Goal: Information Seeking & Learning: Understand process/instructions

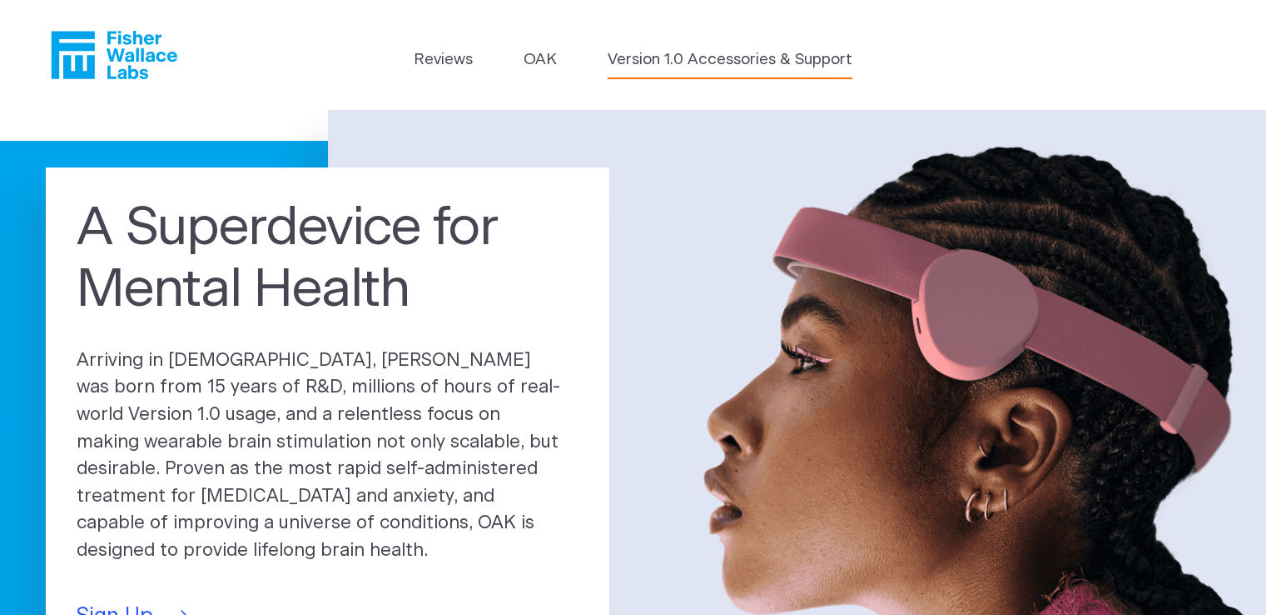
click at [696, 66] on link "Version 1.0 Accessories & Support" at bounding box center [730, 59] width 245 height 23
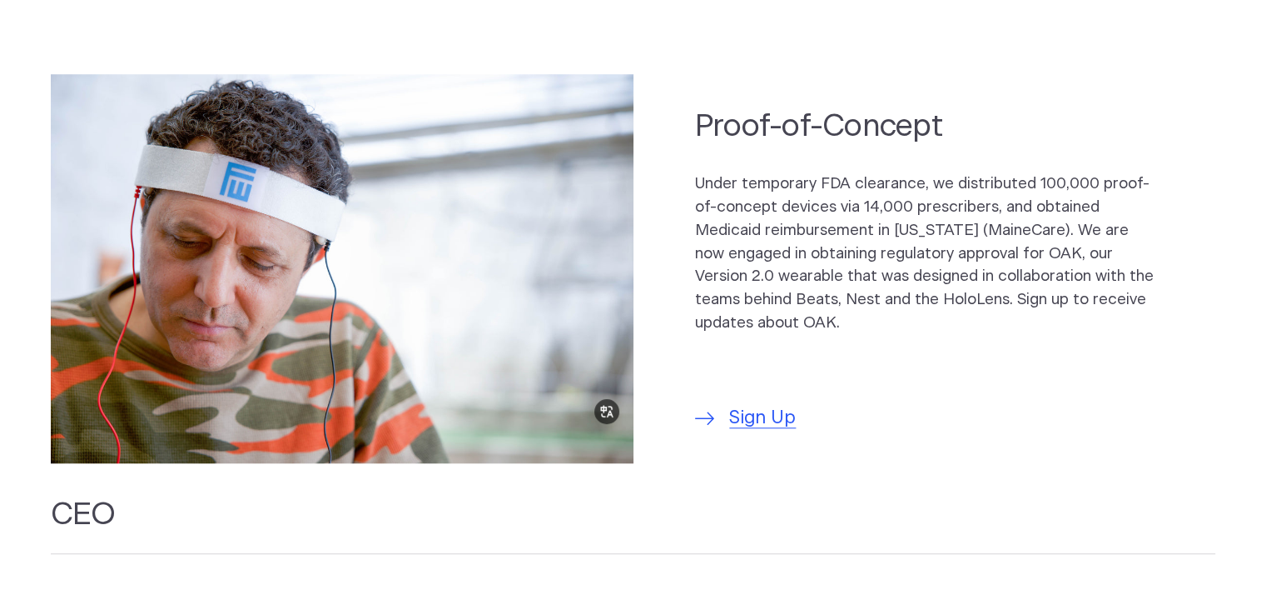
scroll to position [833, 0]
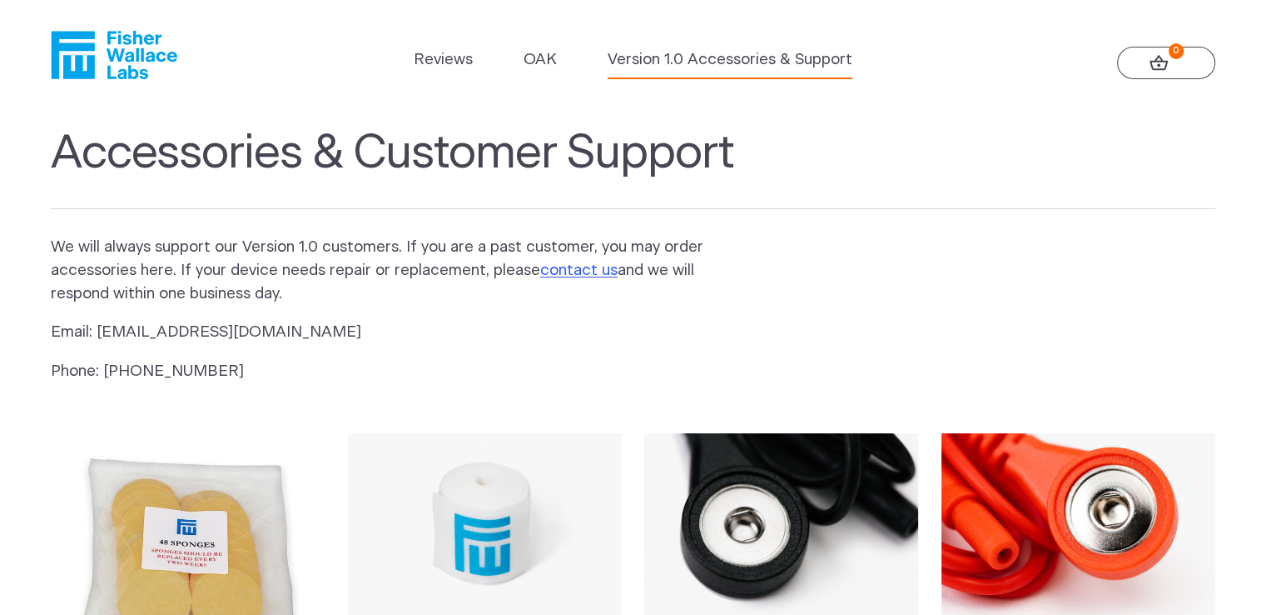
click at [1159, 68] on icon at bounding box center [1159, 62] width 18 height 15
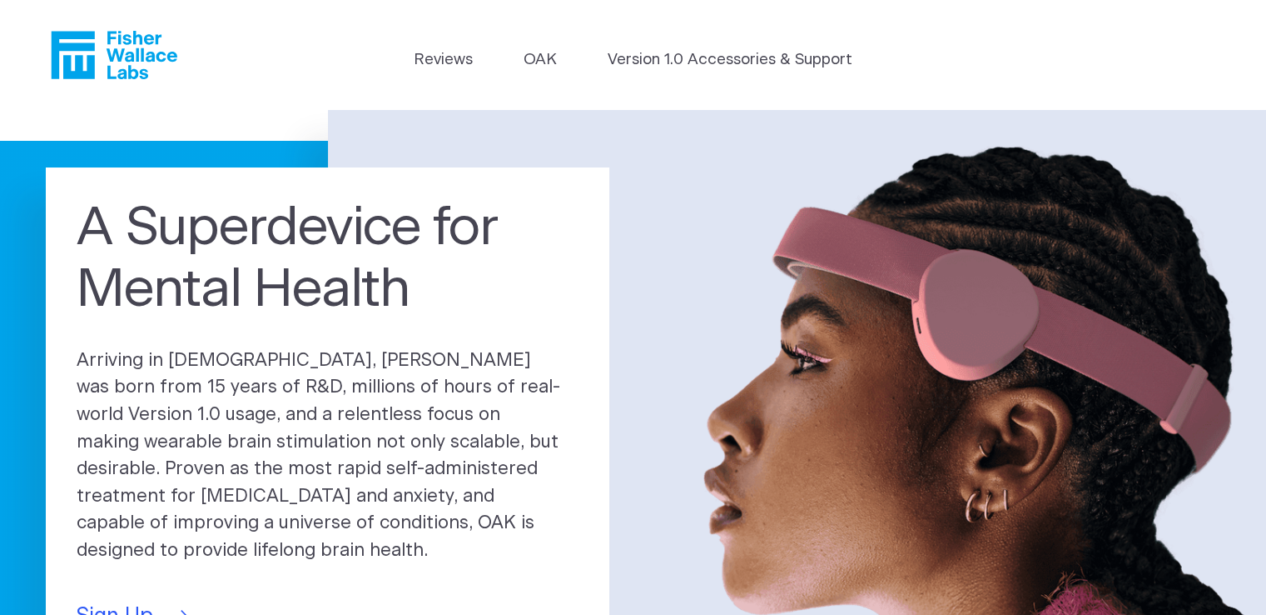
scroll to position [416, 0]
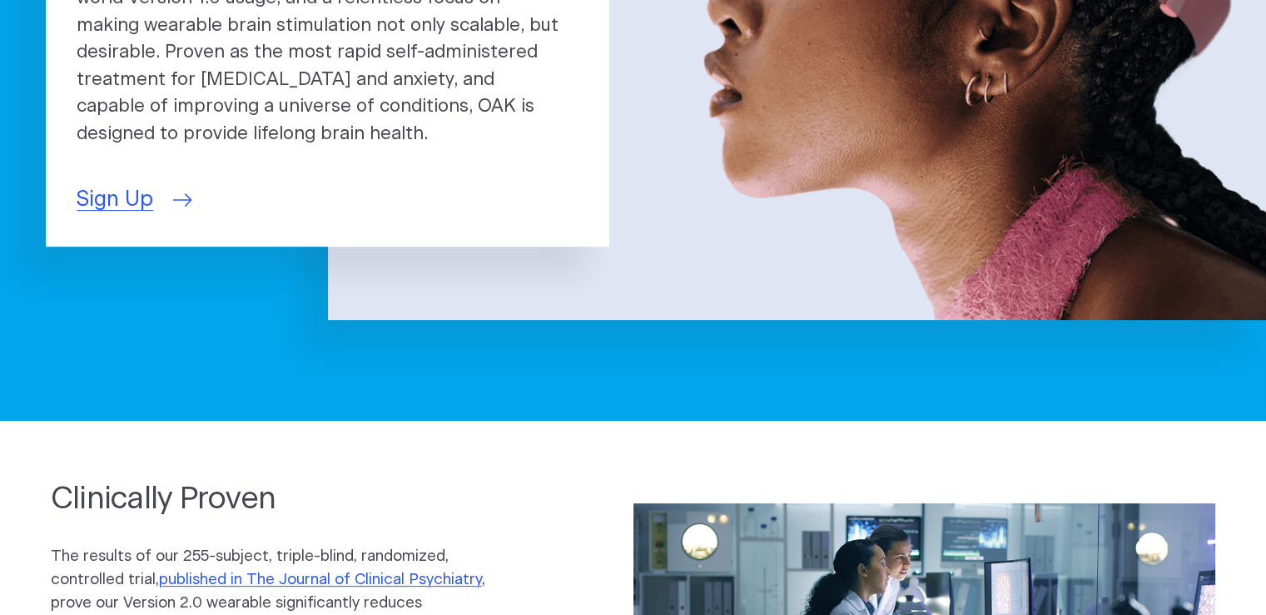
click at [128, 184] on span "Sign Up" at bounding box center [115, 200] width 77 height 32
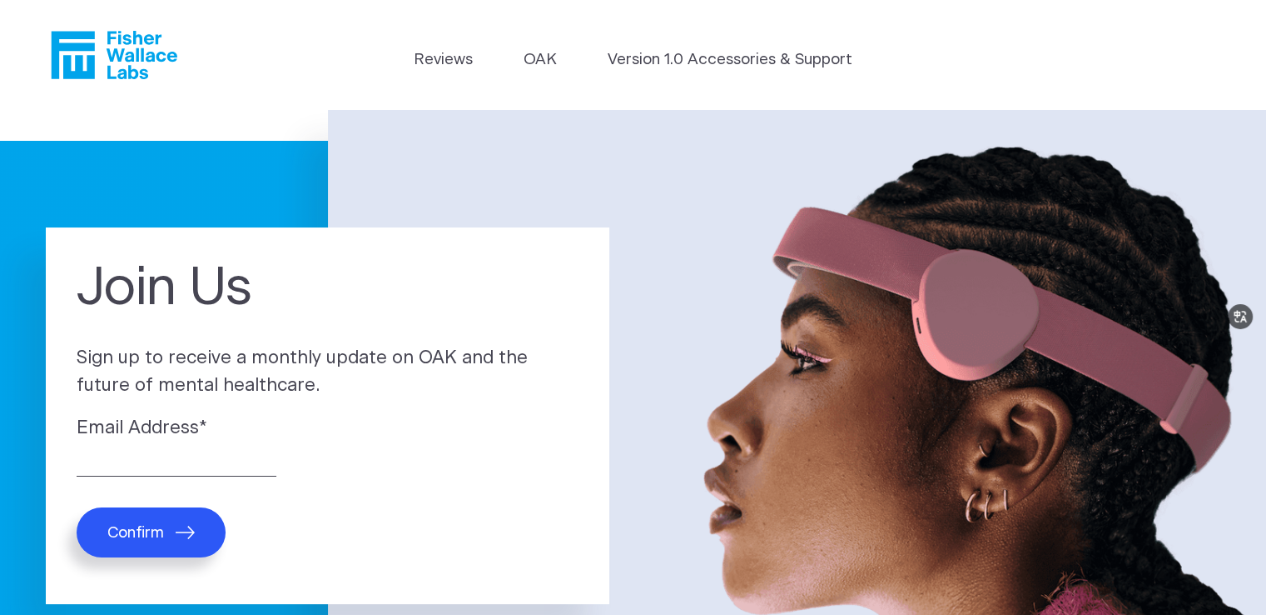
click at [162, 545] on button "Confirm" at bounding box center [151, 532] width 149 height 50
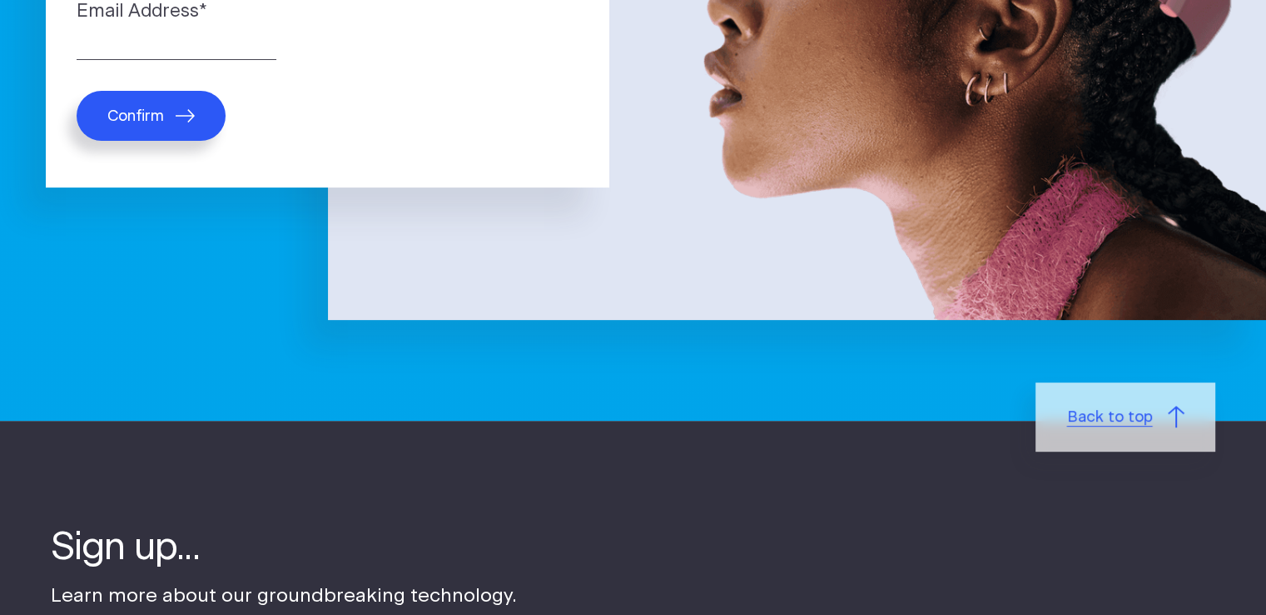
click at [1066, 420] on link "Back to top" at bounding box center [1126, 417] width 180 height 70
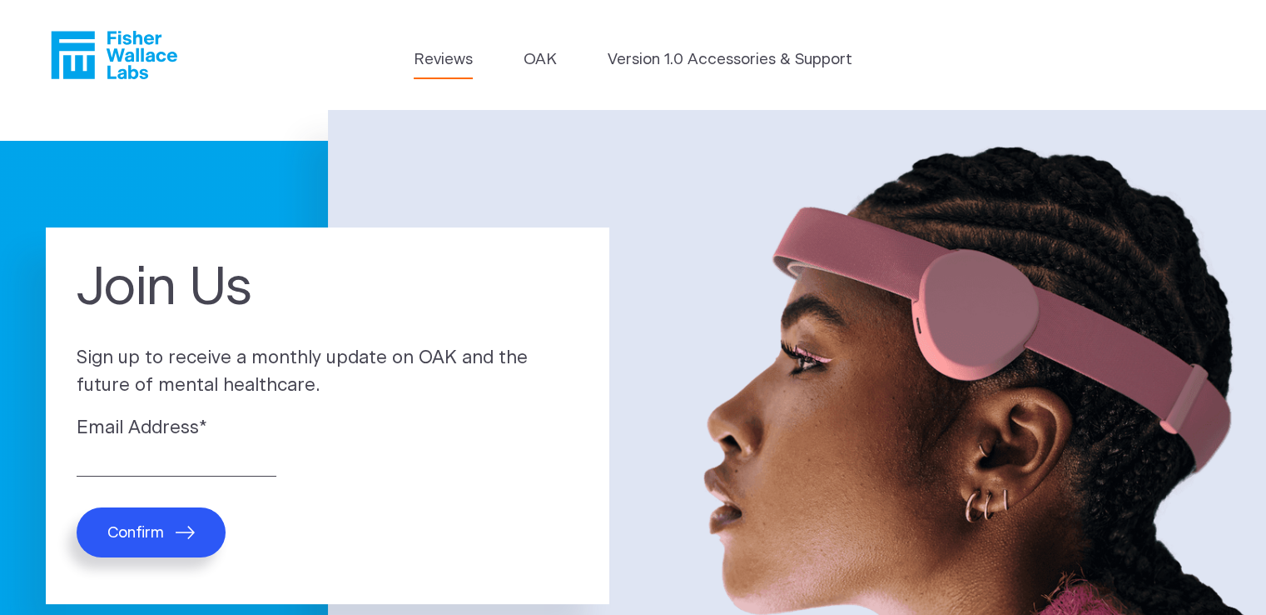
click at [428, 64] on link "Reviews" at bounding box center [443, 59] width 59 height 23
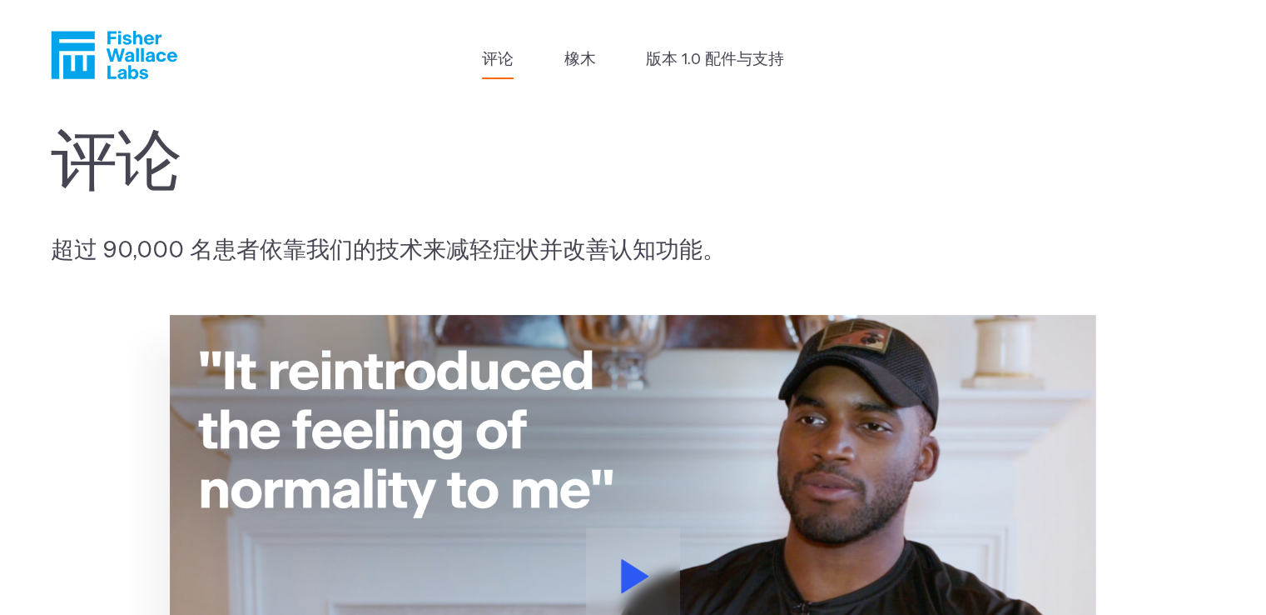
click at [524, 169] on h1 "评论" at bounding box center [397, 164] width 693 height 77
click at [590, 62] on font "橡木" at bounding box center [581, 60] width 32 height 16
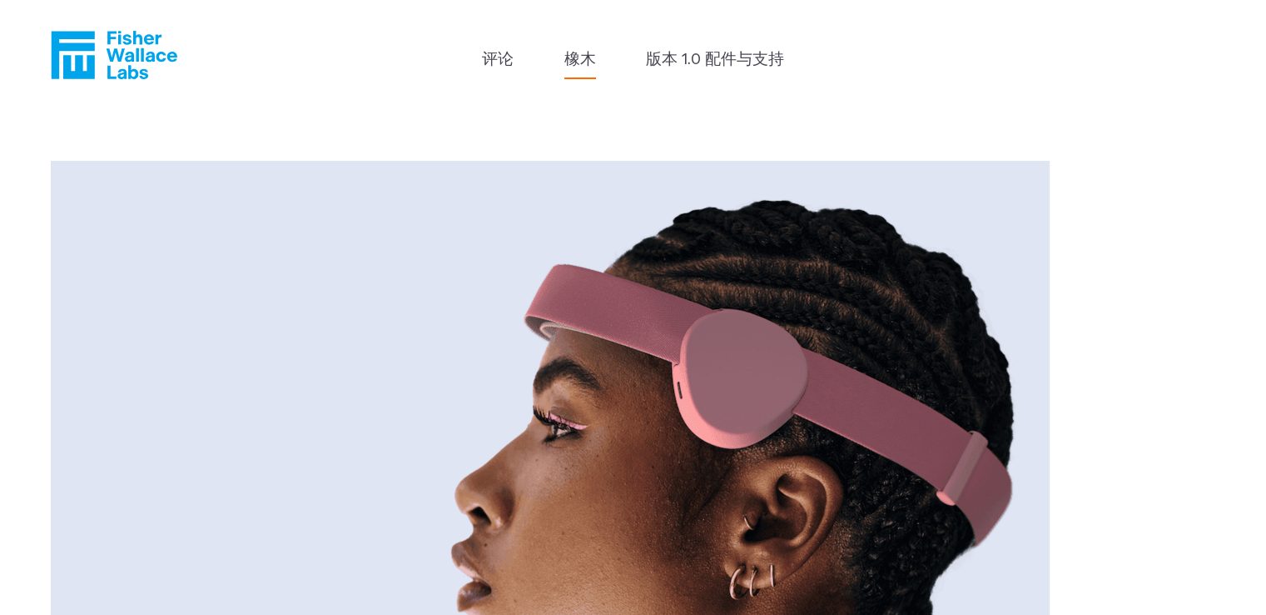
click at [182, 75] on header "评论 橡木 版本 1.0 配件与支持" at bounding box center [633, 55] width 1266 height 110
click at [112, 63] on icon "费舍尔·华莱士" at bounding box center [114, 55] width 127 height 48
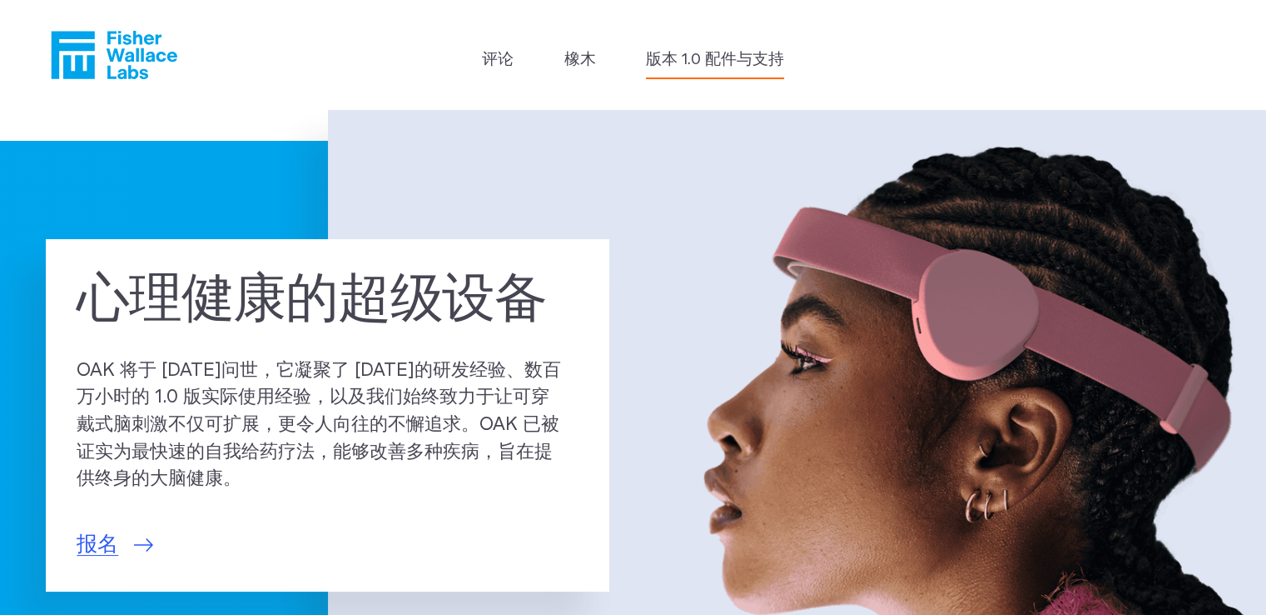
click at [763, 65] on font "版本 1.0 配件与支持" at bounding box center [715, 60] width 138 height 16
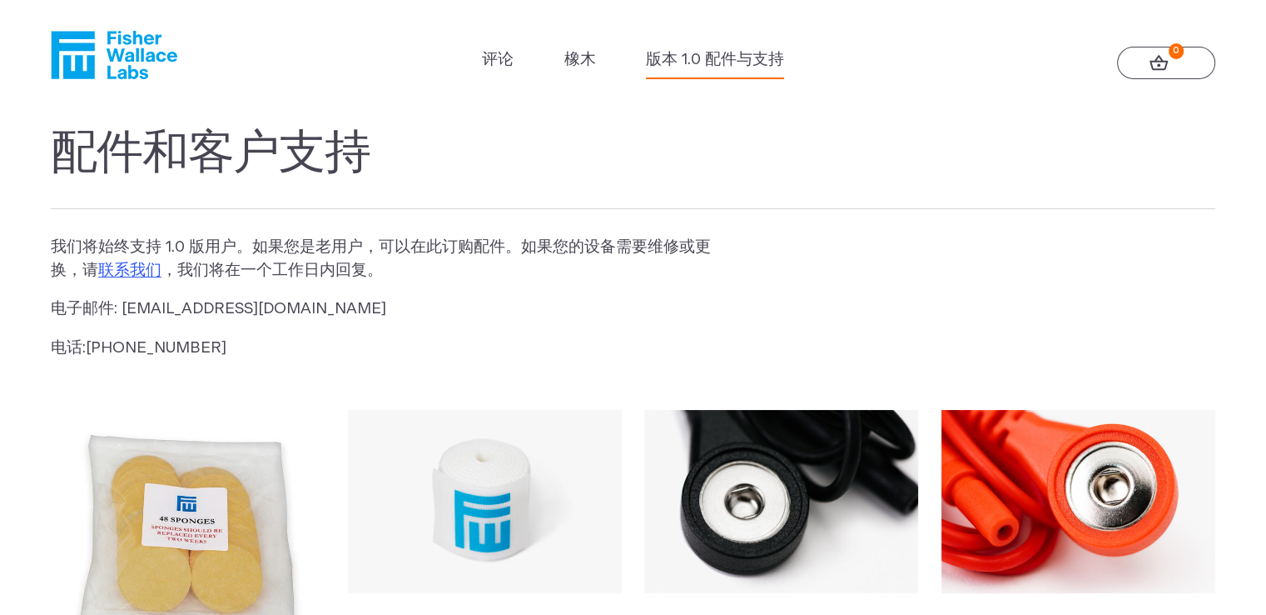
click at [116, 51] on icon "费舍尔·华莱士" at bounding box center [120, 55] width 114 height 48
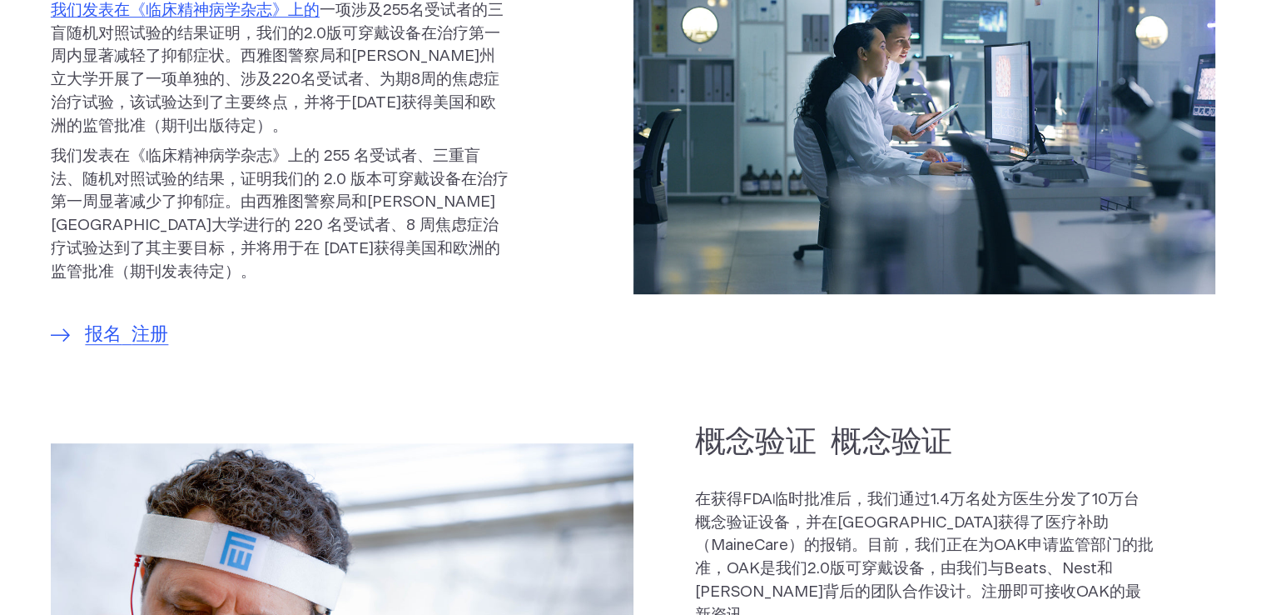
scroll to position [919, 0]
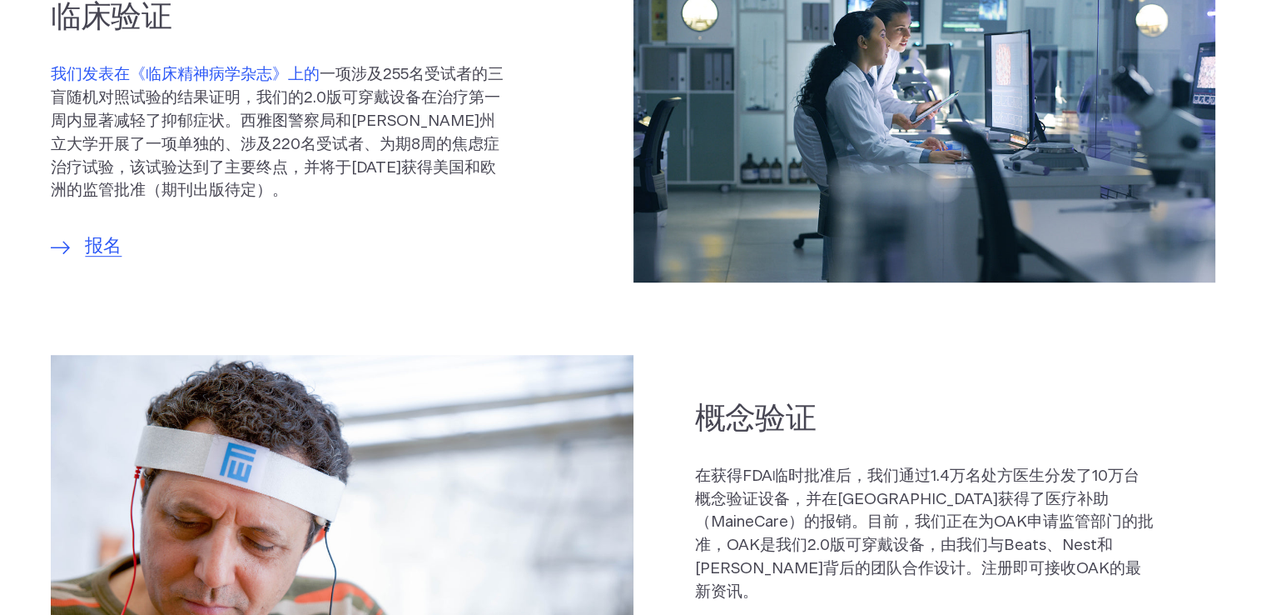
click at [280, 75] on font "我们发表在《临床精神病学杂志》上的" at bounding box center [185, 75] width 269 height 16
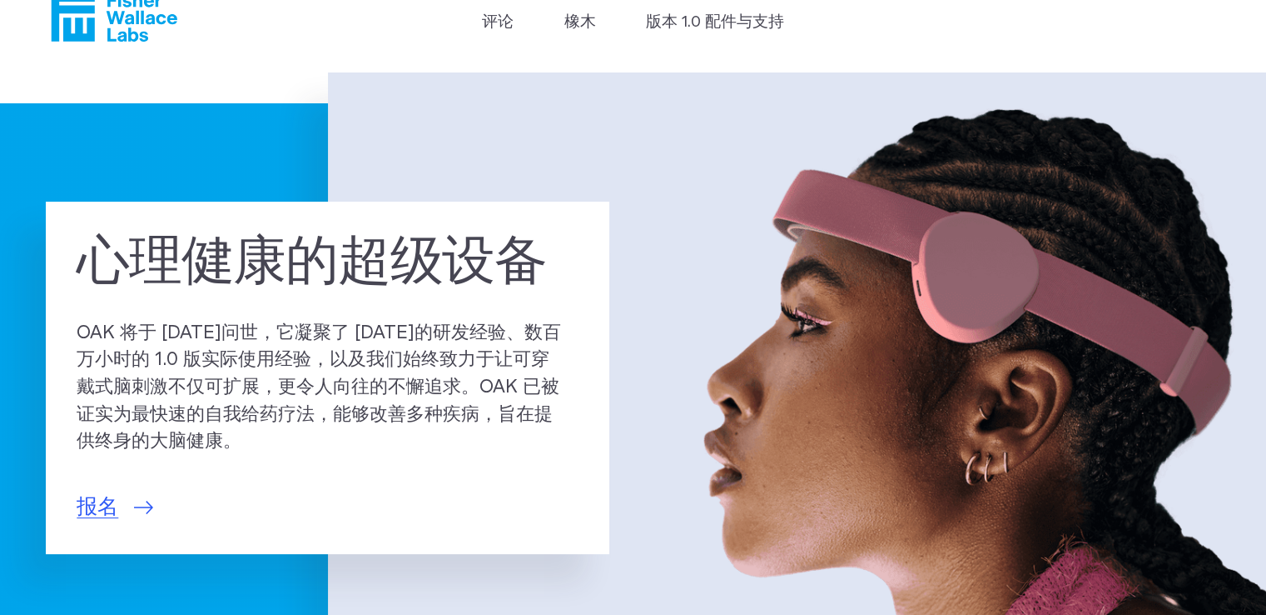
scroll to position [0, 0]
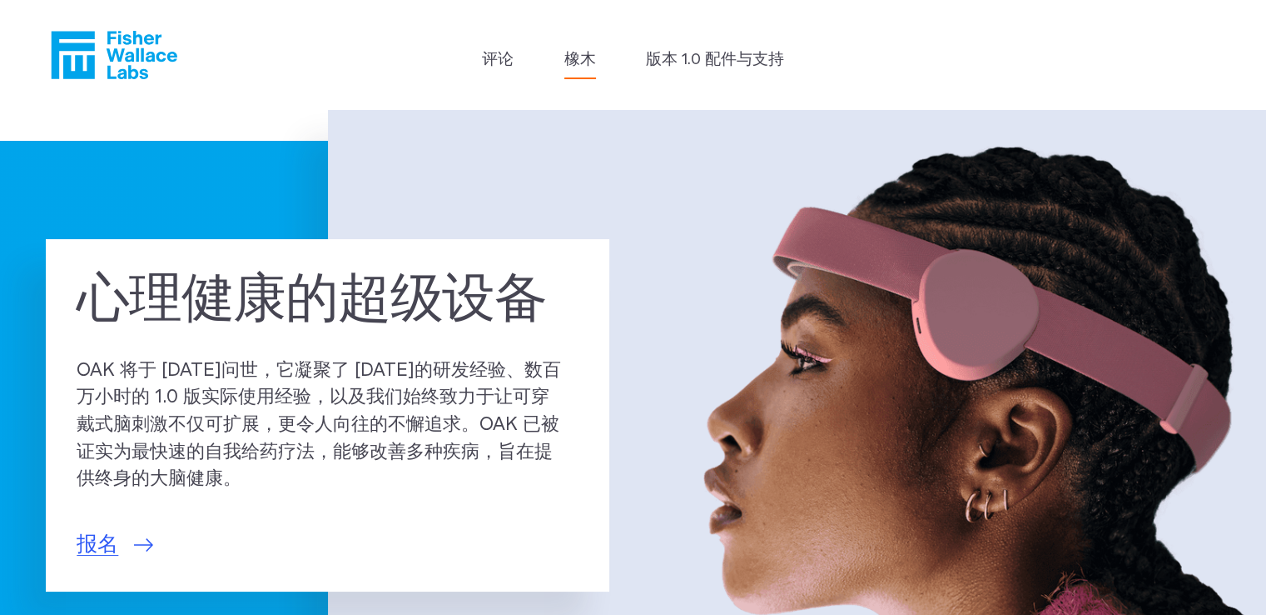
click at [590, 67] on font "橡木" at bounding box center [581, 60] width 32 height 16
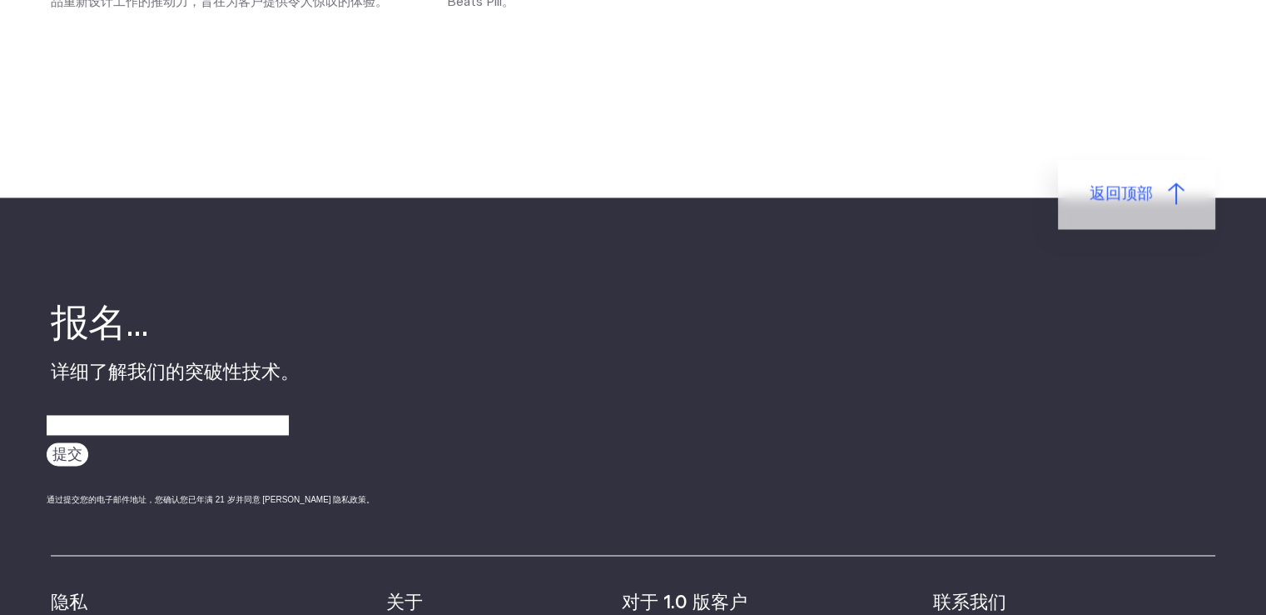
scroll to position [2855, 0]
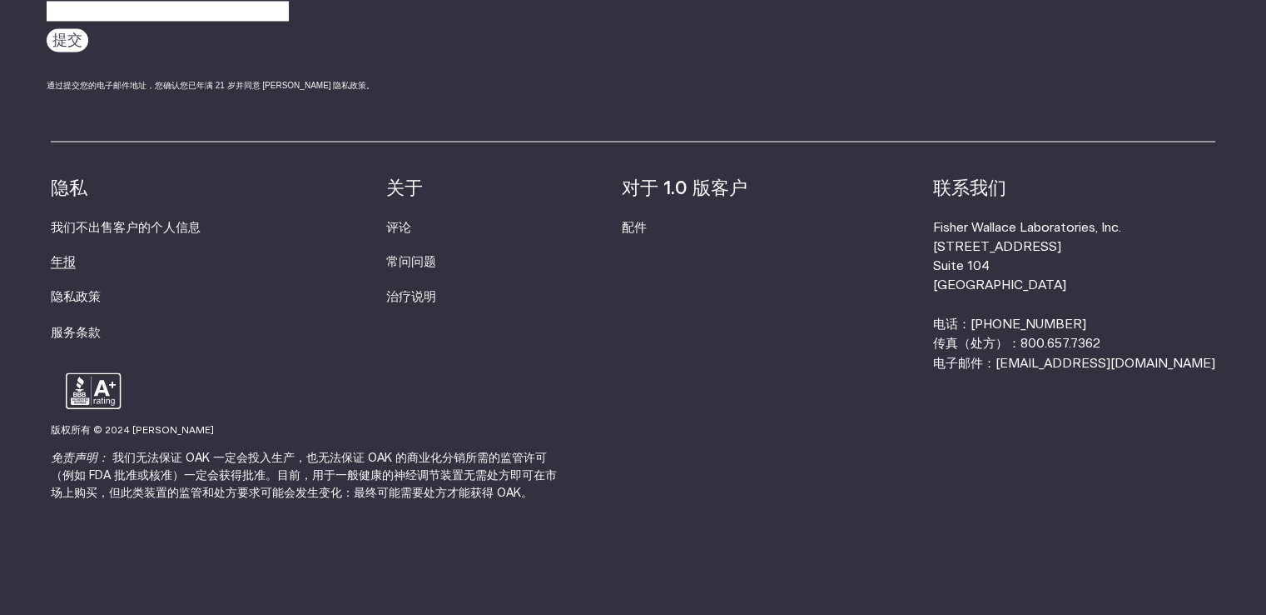
click at [54, 256] on font "年报" at bounding box center [63, 262] width 25 height 12
click at [436, 297] on font "治疗说明" at bounding box center [411, 297] width 50 height 12
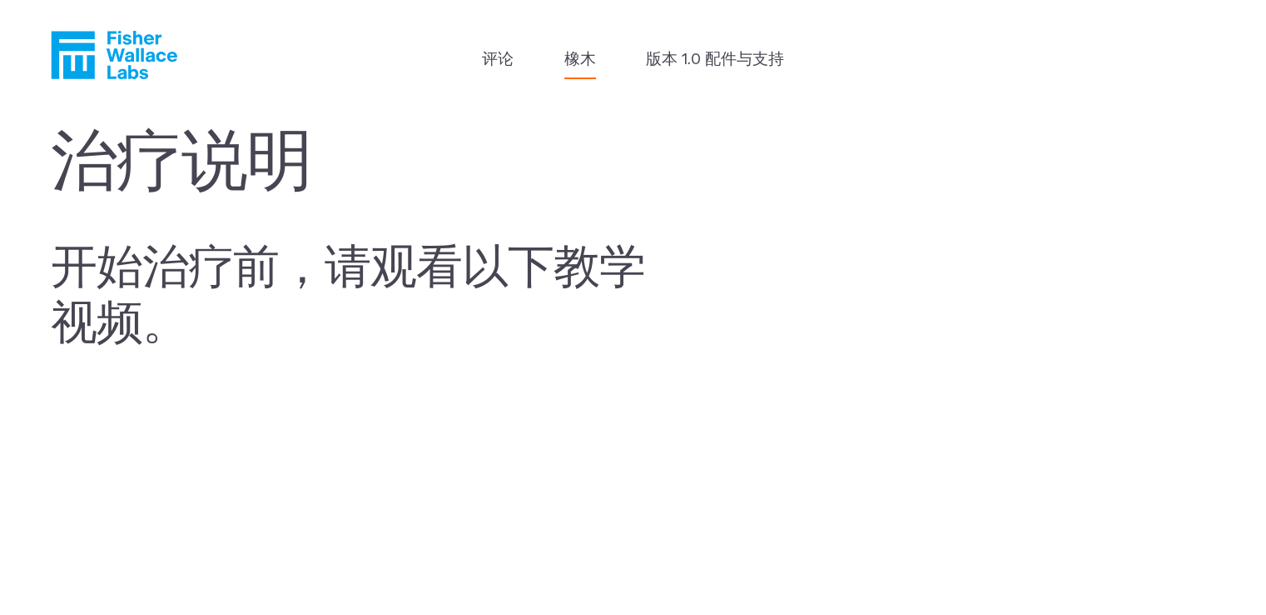
click at [584, 57] on font "橡木" at bounding box center [581, 60] width 32 height 16
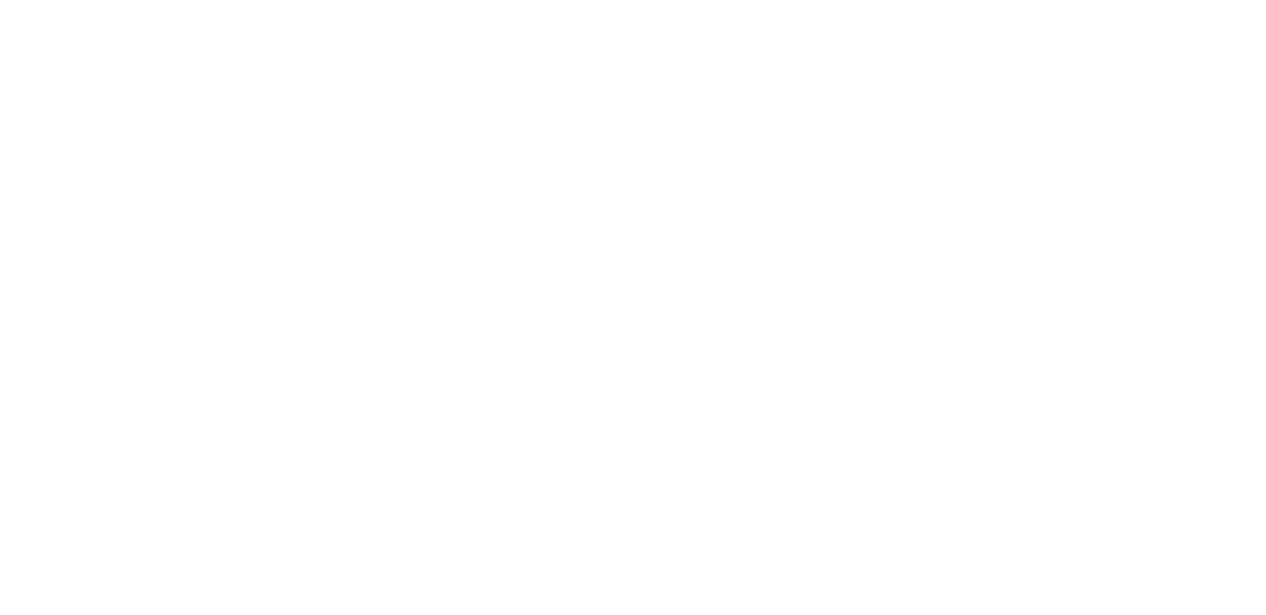
scroll to position [833, 0]
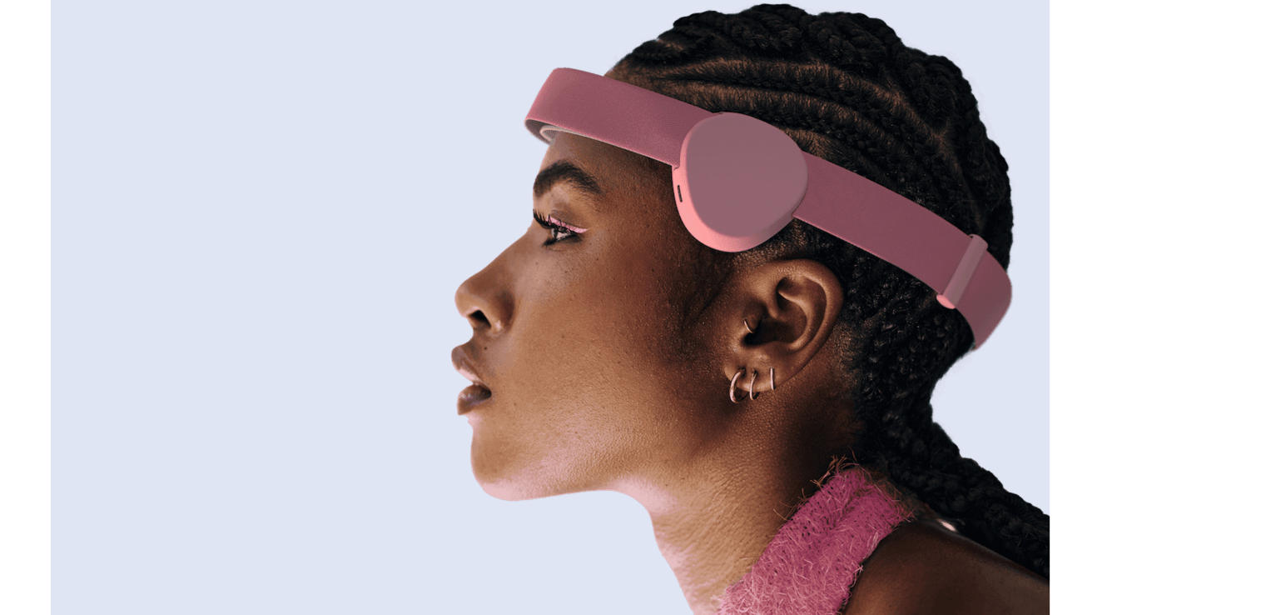
scroll to position [205, 0]
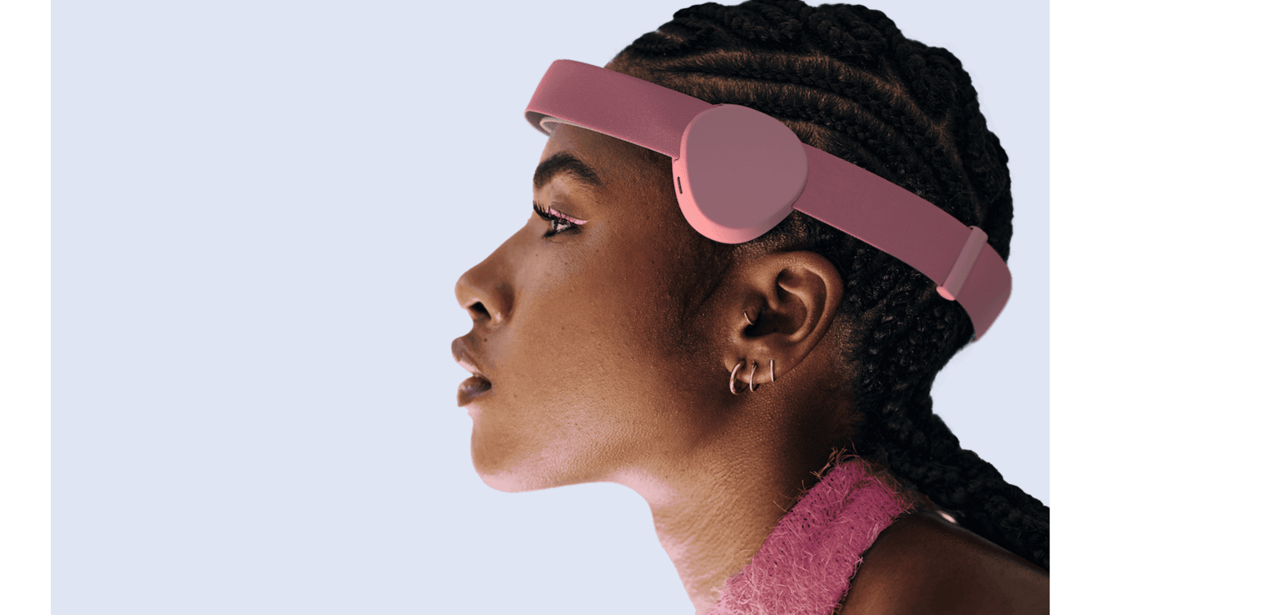
click at [1261, 112] on div "推出下一代 [PERSON_NAME] 技术 0 剩余单位 1950 卖 0 可用的" at bounding box center [633, 396] width 1266 height 983
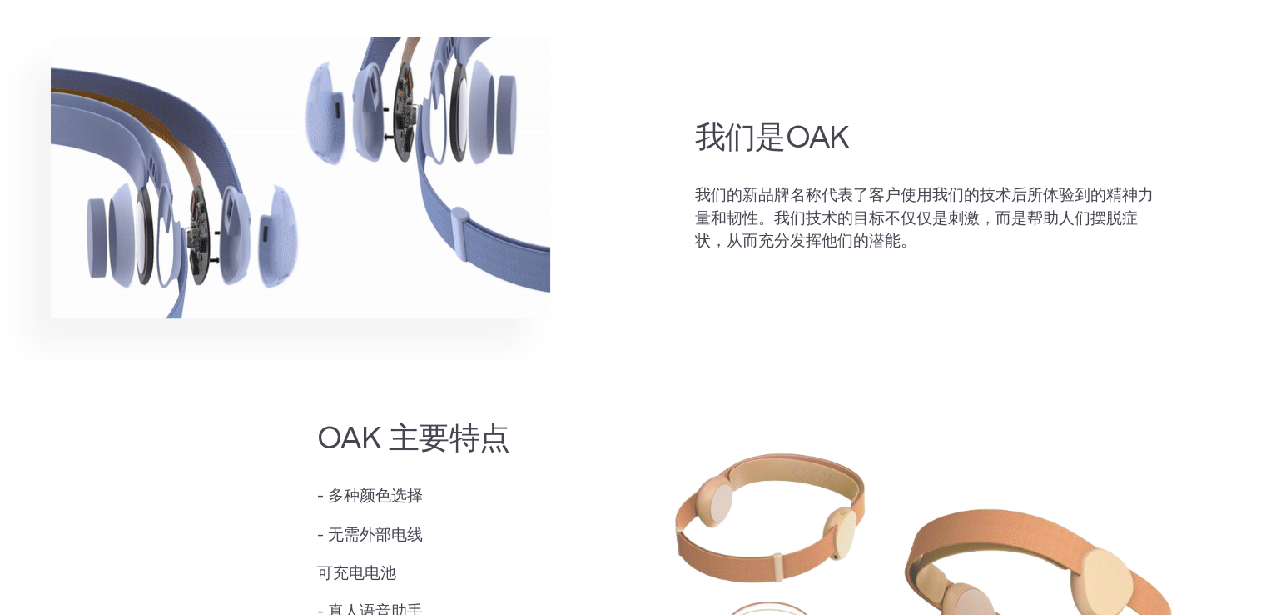
scroll to position [922, 0]
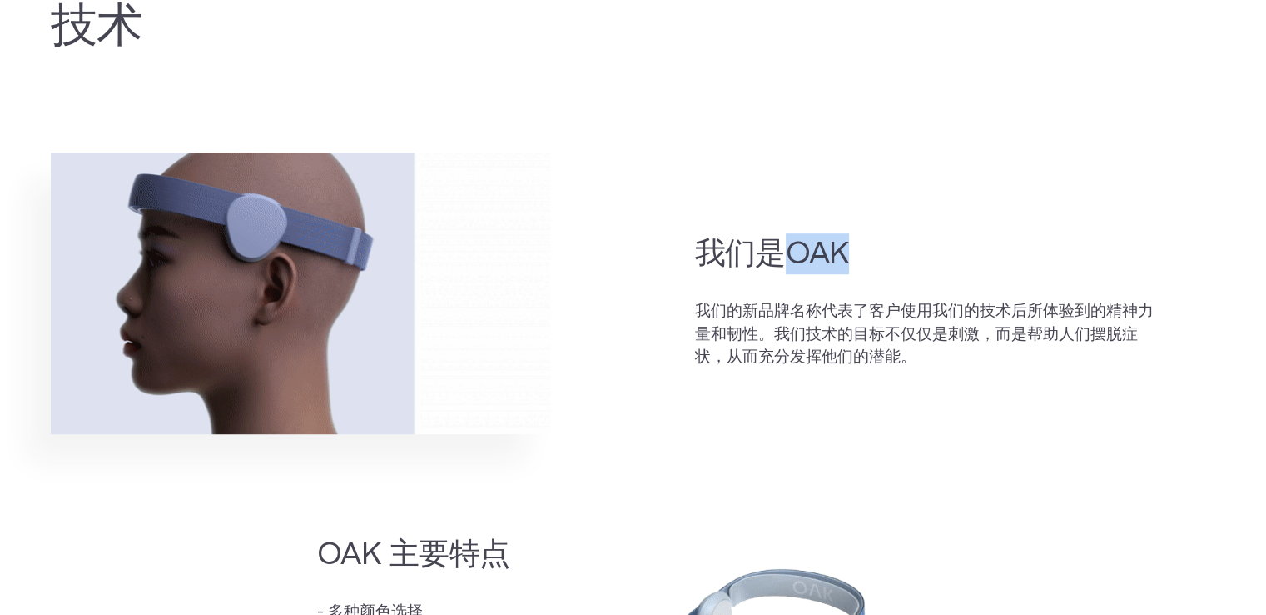
drag, startPoint x: 786, startPoint y: 255, endPoint x: 867, endPoint y: 262, distance: 81.1
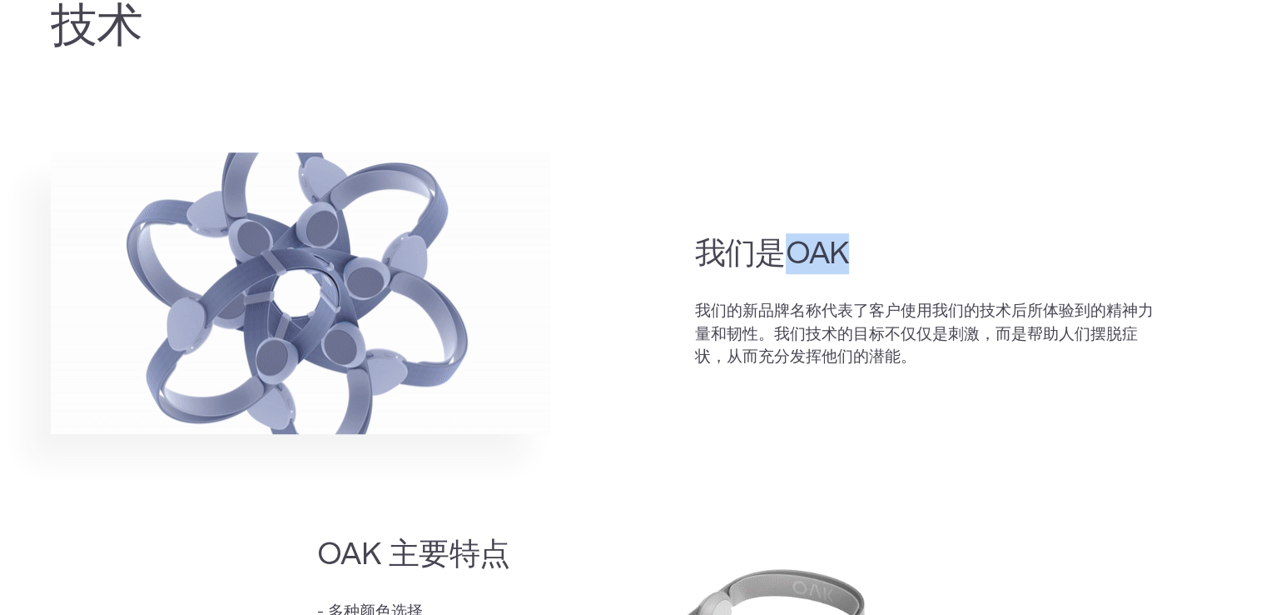
click at [862, 260] on h2 "我们是OAK" at bounding box center [924, 253] width 459 height 41
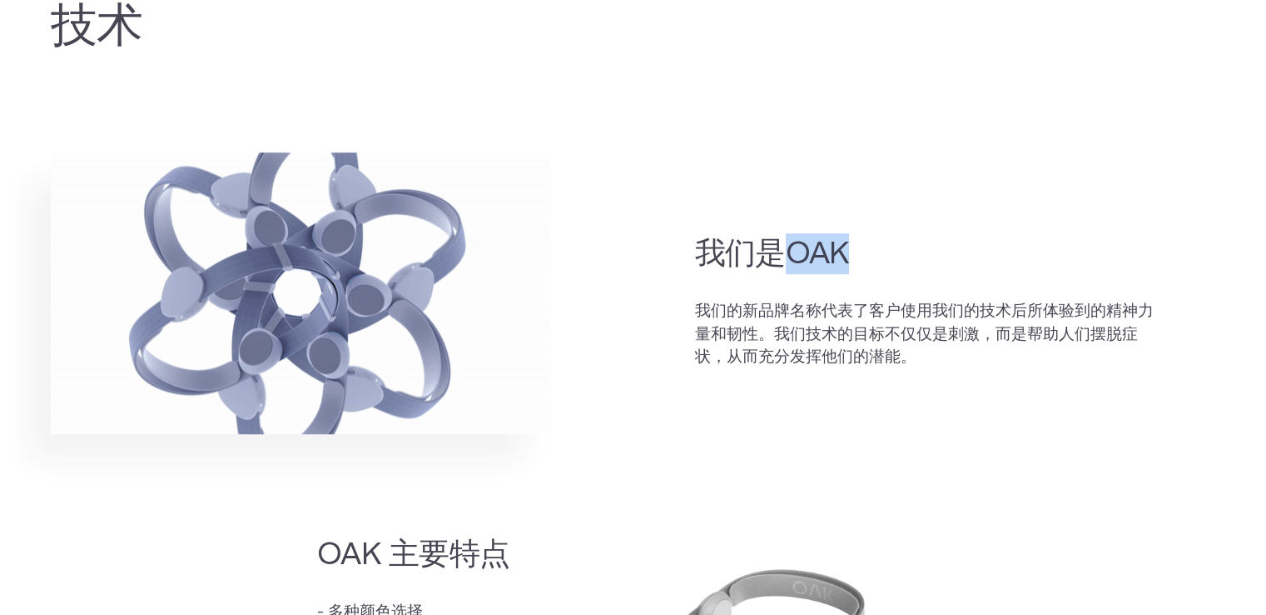
copy font "OAK"
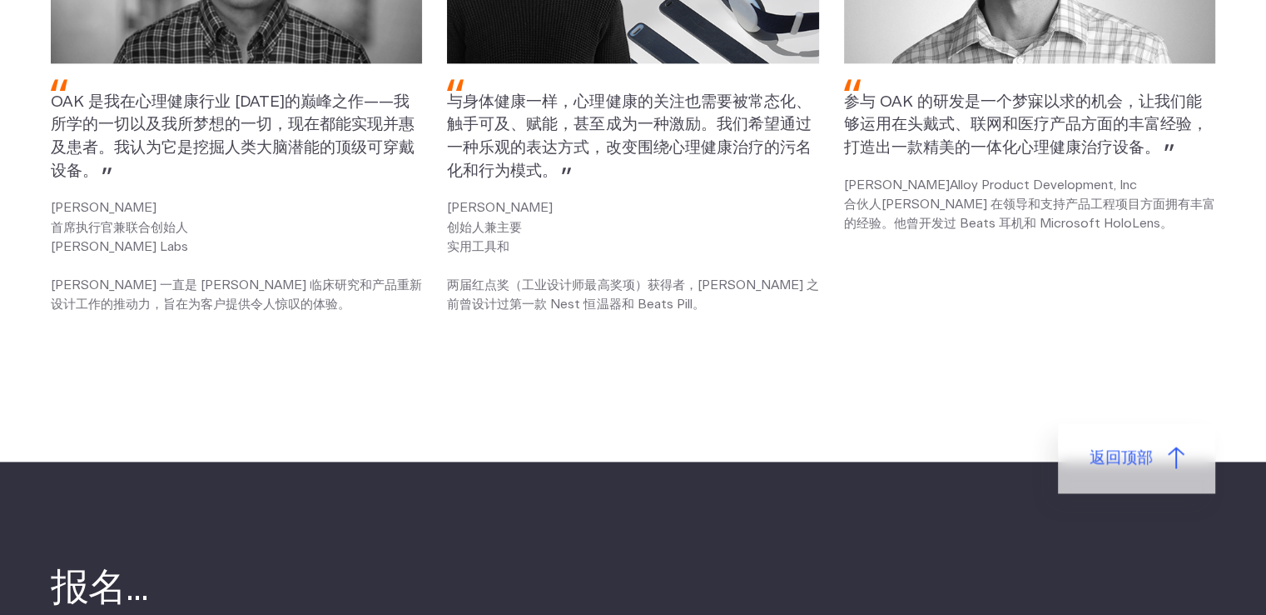
scroll to position [2855, 0]
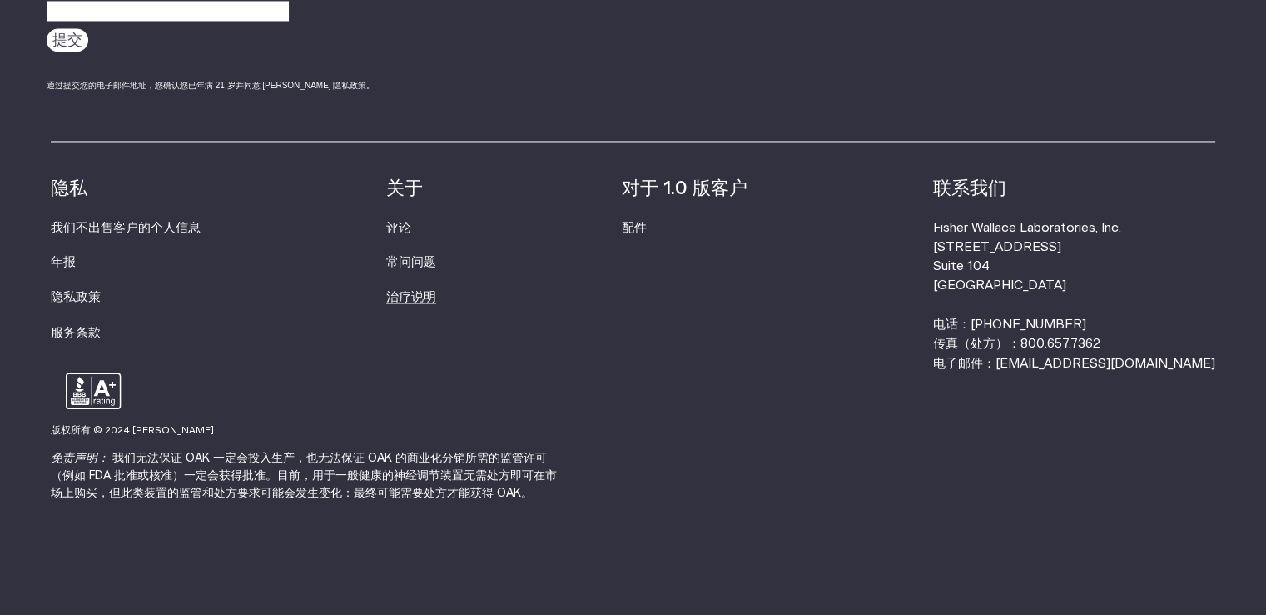
click at [436, 291] on font "治疗说明" at bounding box center [411, 297] width 50 height 12
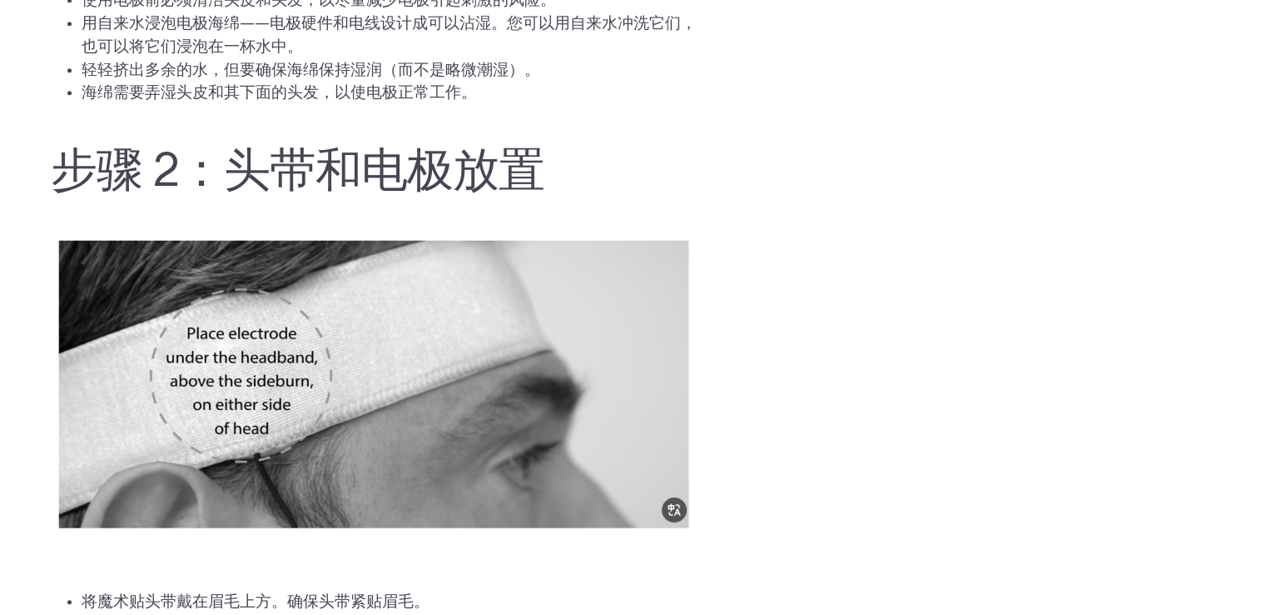
scroll to position [1249, 0]
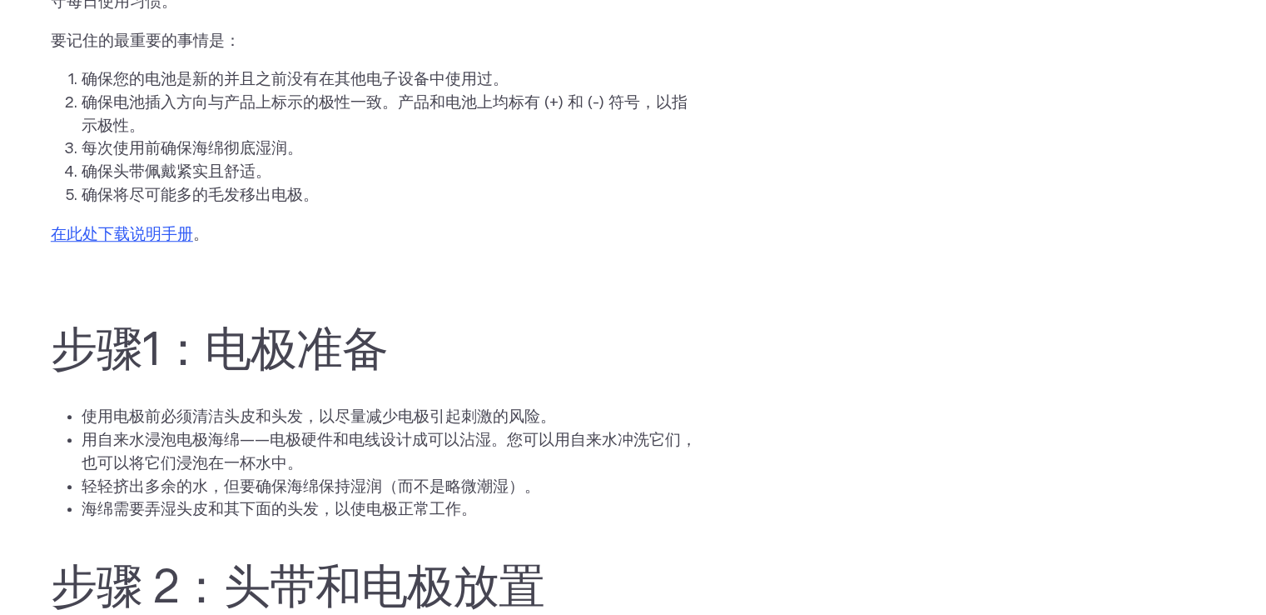
click at [126, 236] on font "在此处下载说明手册" at bounding box center [122, 234] width 142 height 16
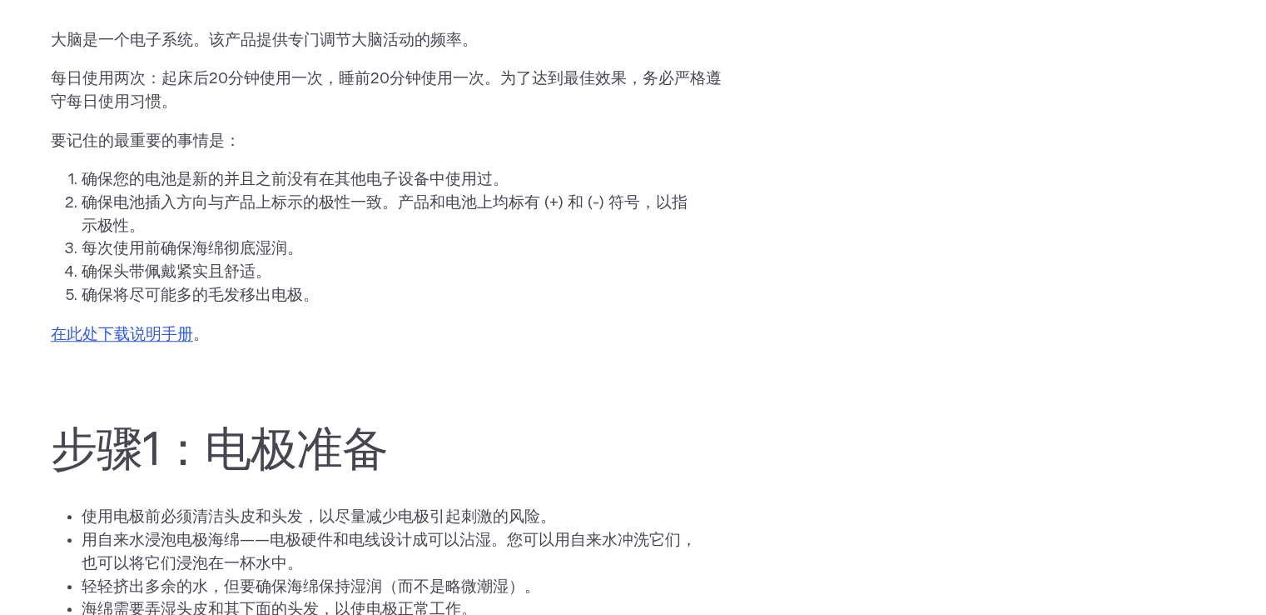
scroll to position [0, 0]
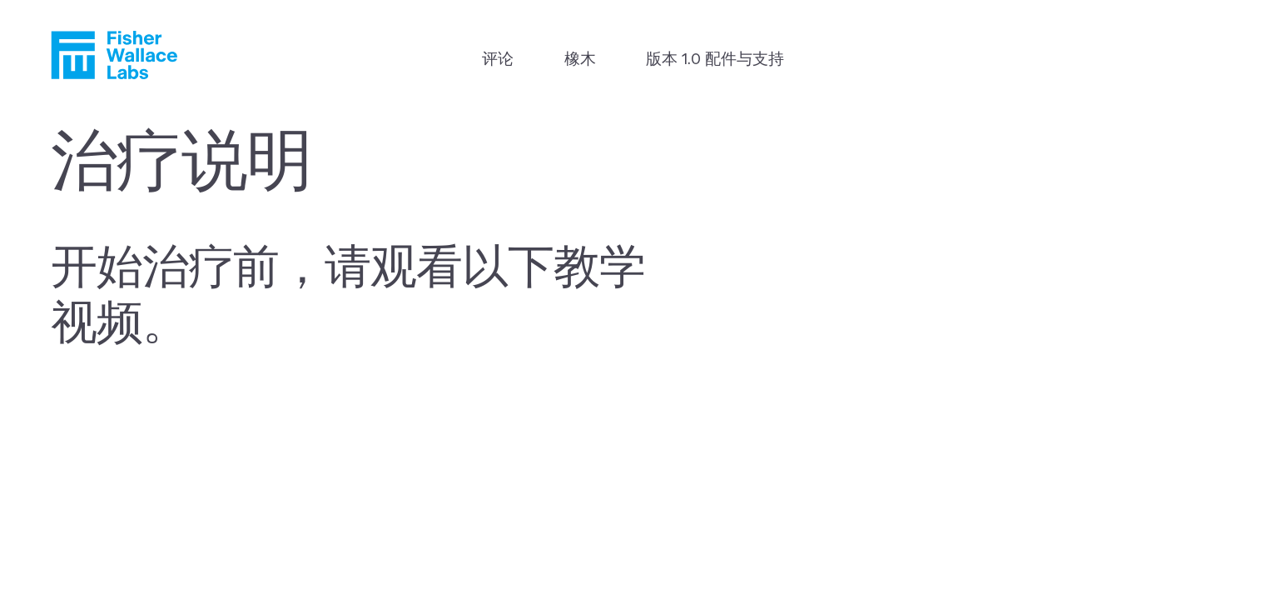
click at [135, 69] on icon "费舍尔·华莱士" at bounding box center [120, 55] width 114 height 48
click at [79, 53] on icon "费舍尔·华莱士" at bounding box center [114, 55] width 127 height 48
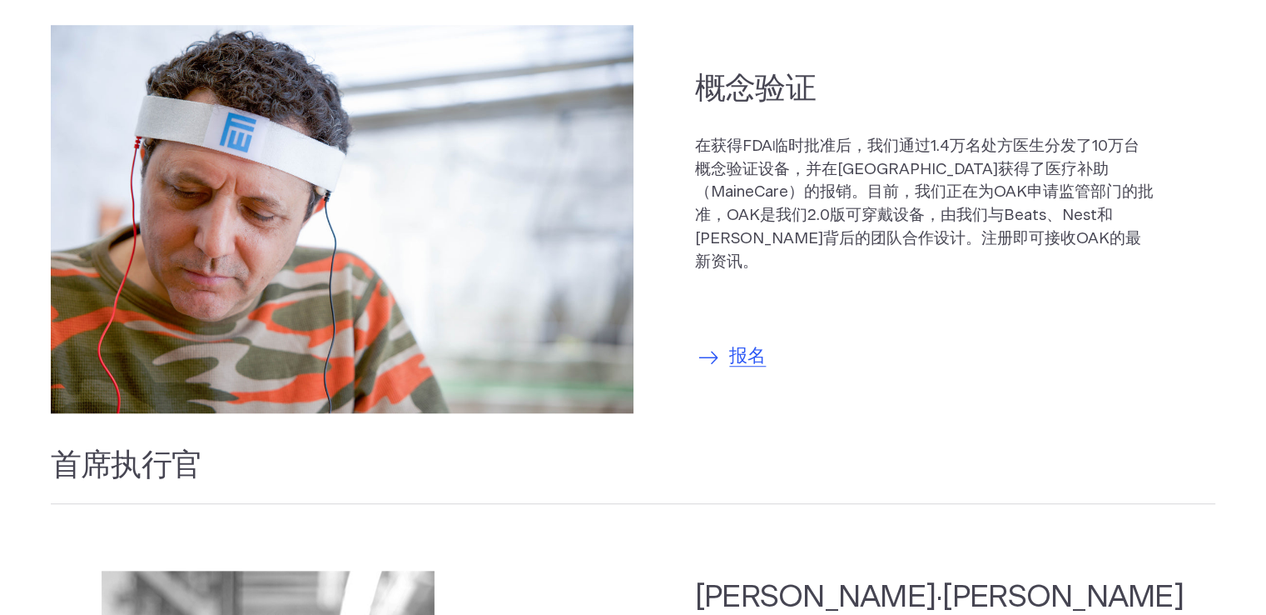
click at [746, 347] on font "报名" at bounding box center [747, 355] width 37 height 17
